Goal: Navigation & Orientation: Find specific page/section

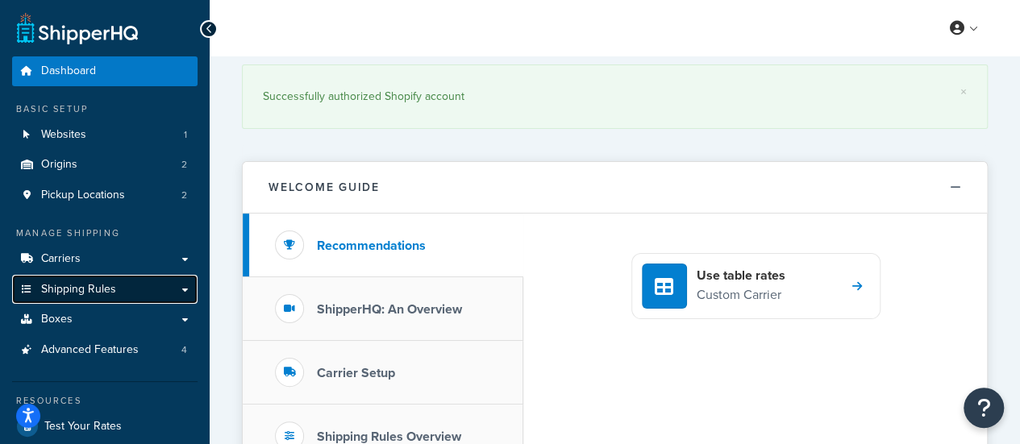
click at [113, 299] on link "Shipping Rules" at bounding box center [104, 290] width 185 height 30
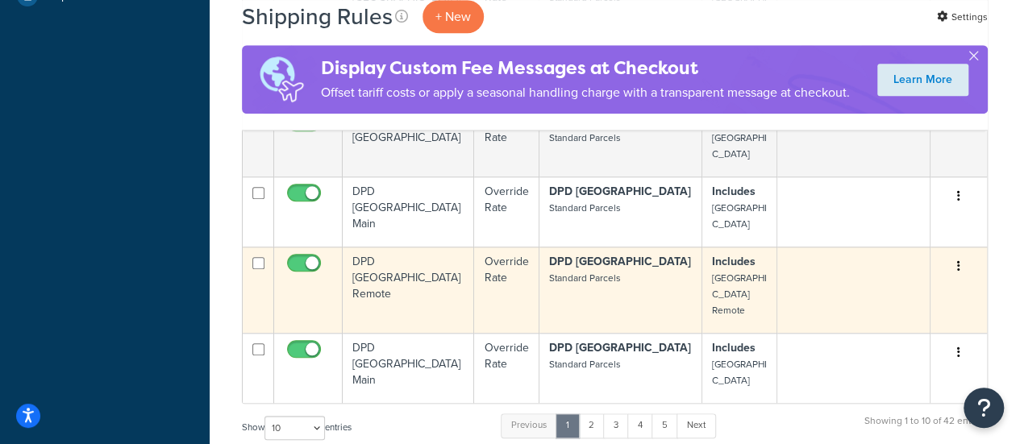
scroll to position [645, 0]
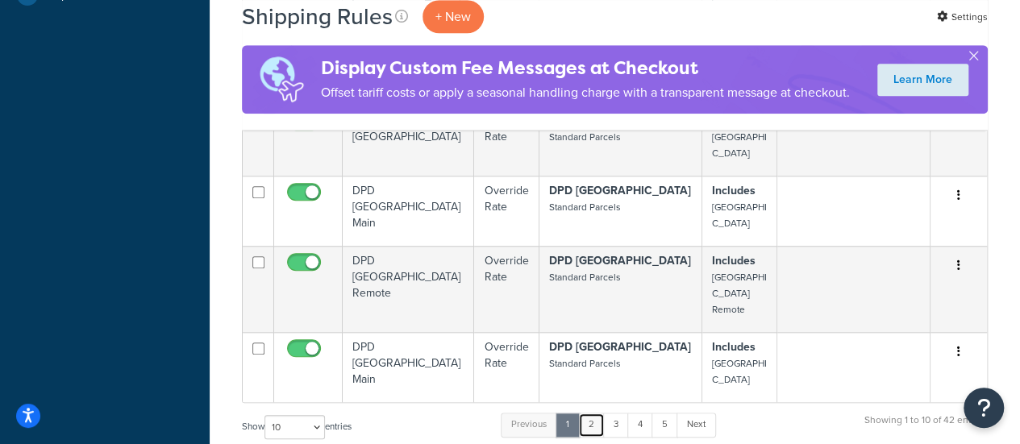
click at [591, 413] on link "2" at bounding box center [591, 425] width 27 height 24
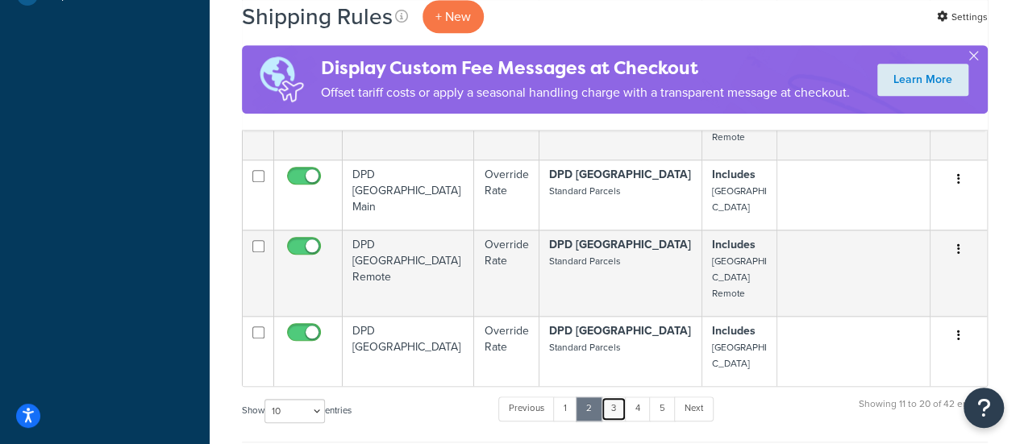
click at [621, 397] on link "3" at bounding box center [613, 409] width 26 height 24
